Goal: Task Accomplishment & Management: Use online tool/utility

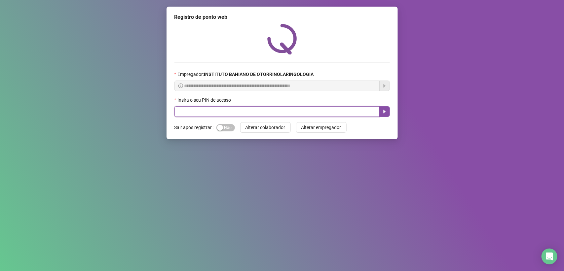
click at [219, 111] on input "text" at bounding box center [276, 111] width 205 height 11
type input "****"
click at [385, 111] on icon "caret-right" at bounding box center [384, 111] width 5 height 5
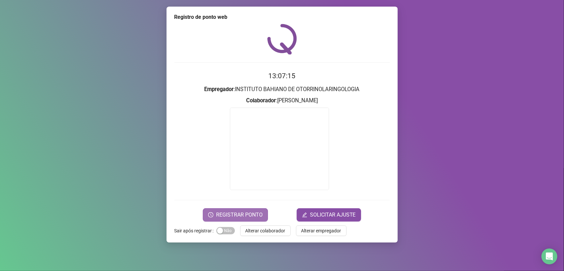
click at [237, 215] on span "REGISTRAR PONTO" at bounding box center [239, 215] width 47 height 8
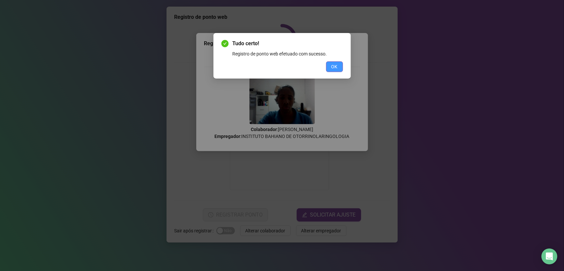
click at [332, 65] on span "OK" at bounding box center [334, 66] width 6 height 7
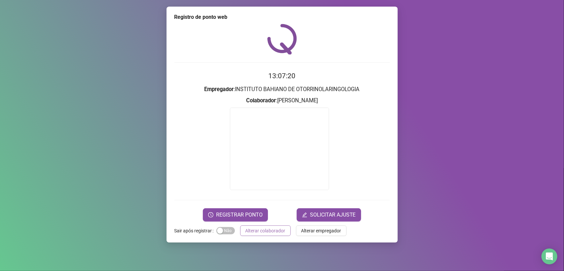
click at [266, 230] on span "Alterar colaborador" at bounding box center [265, 230] width 40 height 7
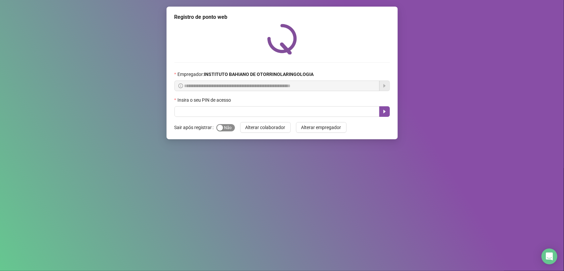
click at [220, 131] on div "button" at bounding box center [220, 128] width 6 height 6
click at [232, 111] on input "text" at bounding box center [276, 111] width 205 height 11
type input "****"
click at [383, 113] on icon "caret-right" at bounding box center [384, 111] width 5 height 5
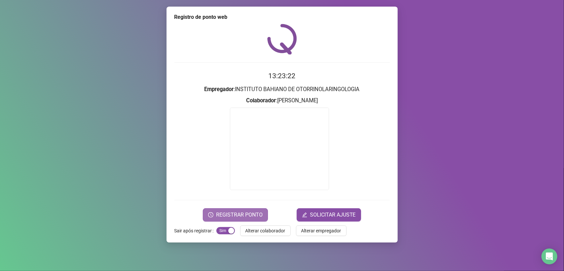
click at [251, 209] on button "REGISTRAR PONTO" at bounding box center [235, 214] width 65 height 13
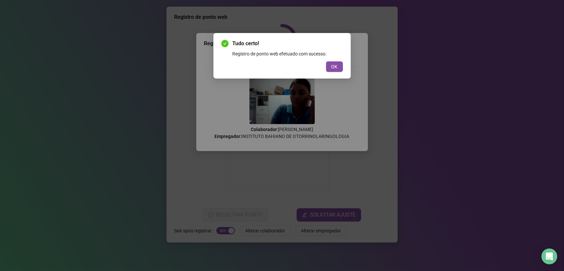
click at [329, 60] on div "Tudo certo! Registro de ponto web efetuado com sucesso. OK" at bounding box center [282, 56] width 122 height 32
click at [331, 64] on button "OK" at bounding box center [334, 66] width 17 height 11
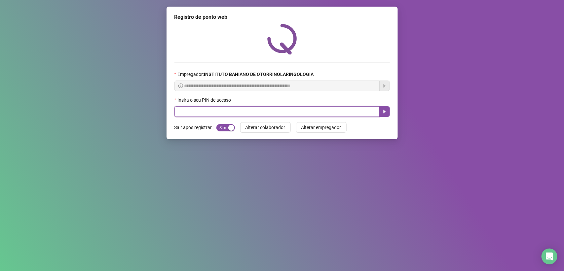
click at [306, 112] on input "text" at bounding box center [276, 111] width 205 height 11
type input "****"
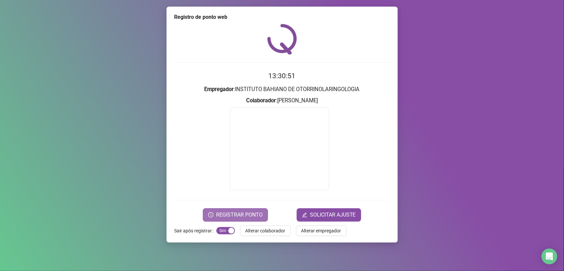
click at [230, 211] on span "REGISTRAR PONTO" at bounding box center [239, 215] width 47 height 8
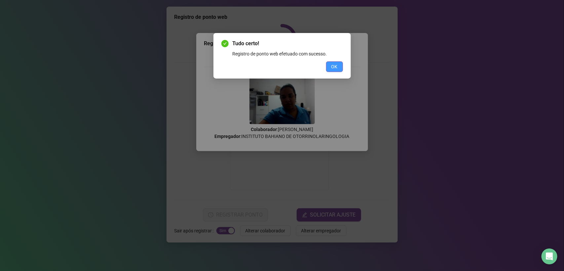
click at [330, 65] on button "OK" at bounding box center [334, 66] width 17 height 11
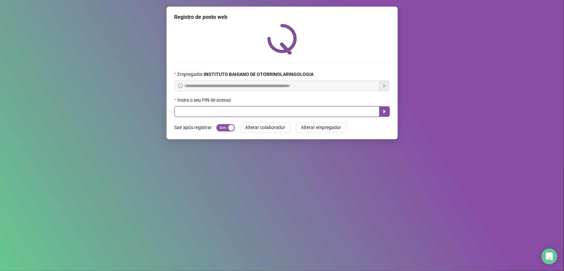
click at [199, 112] on input "text" at bounding box center [276, 111] width 205 height 11
type input "****"
click at [384, 116] on button "button" at bounding box center [384, 111] width 11 height 11
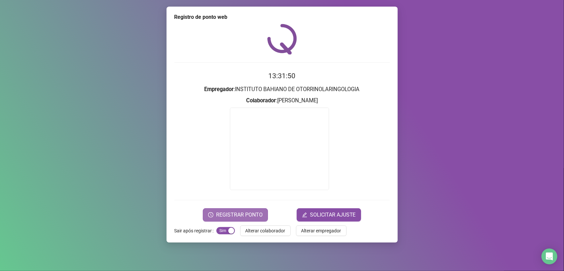
click at [234, 216] on span "REGISTRAR PONTO" at bounding box center [239, 215] width 47 height 8
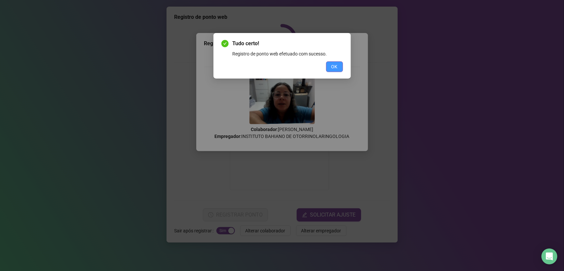
click at [334, 66] on span "OK" at bounding box center [334, 66] width 6 height 7
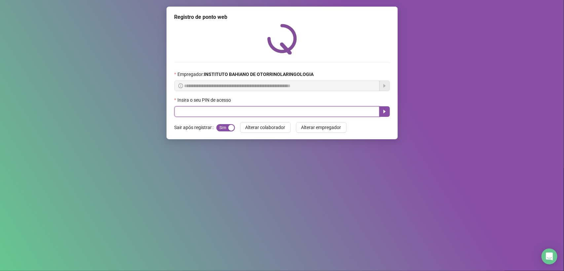
click at [317, 112] on input "text" at bounding box center [276, 111] width 205 height 11
type input "****"
click at [383, 109] on button "button" at bounding box center [384, 111] width 11 height 11
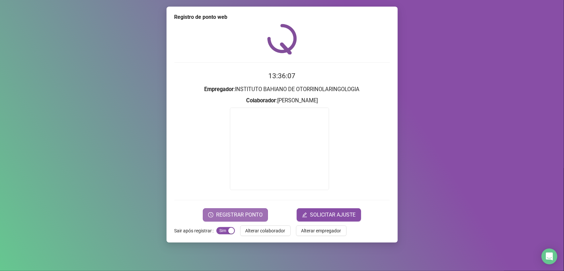
click at [246, 214] on span "REGISTRAR PONTO" at bounding box center [239, 215] width 47 height 8
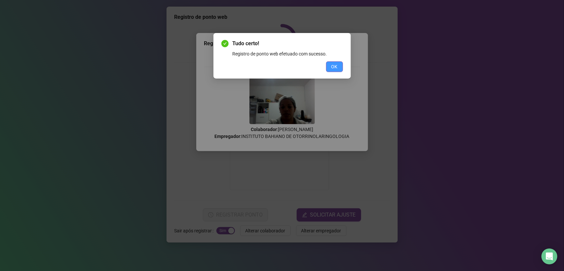
click at [331, 64] on span "OK" at bounding box center [334, 66] width 6 height 7
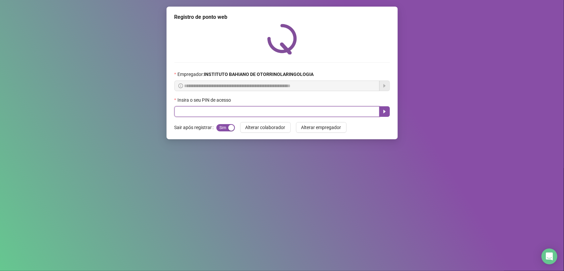
click at [332, 112] on input "text" at bounding box center [276, 111] width 205 height 11
